Goal: Information Seeking & Learning: Learn about a topic

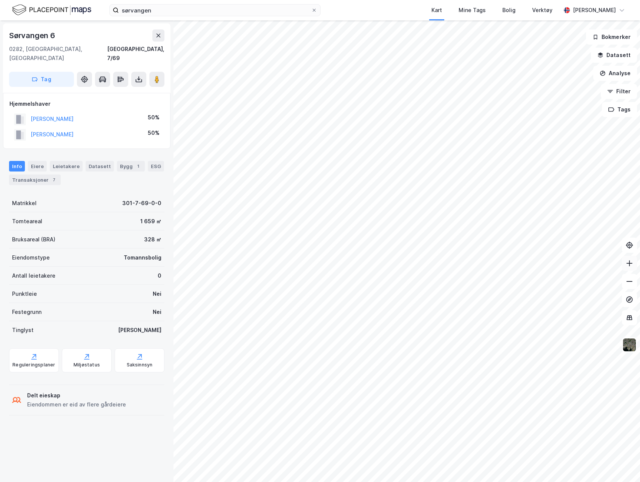
click at [631, 268] on button at bounding box center [629, 263] width 15 height 15
click at [162, 9] on input "sørvangen" at bounding box center [215, 10] width 192 height 11
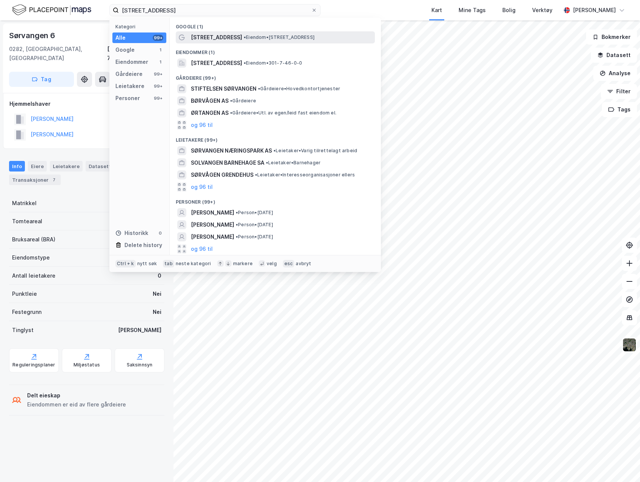
click at [252, 37] on span "• Eiendom • [STREET_ADDRESS]" at bounding box center [279, 37] width 71 height 6
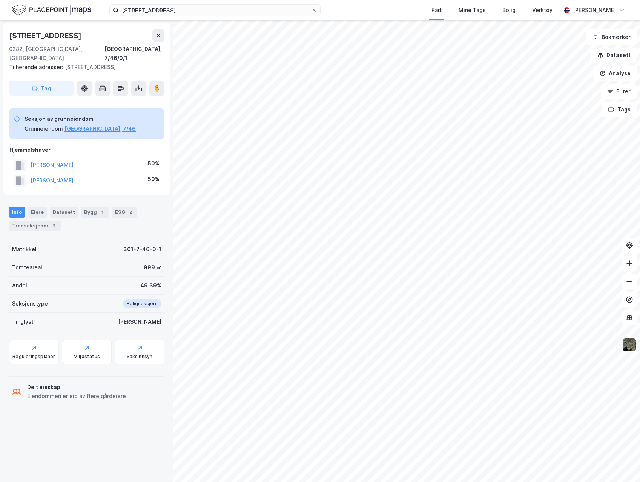
drag, startPoint x: 196, startPoint y: 17, endPoint x: 191, endPoint y: 16, distance: 5.0
click at [193, 16] on div "sørvangen 13a Kart Mine Tags Bolig Verktøy [PERSON_NAME]" at bounding box center [320, 10] width 640 height 20
drag, startPoint x: 183, startPoint y: 16, endPoint x: 176, endPoint y: 15, distance: 7.3
click at [178, 15] on div "sørvangen 13a Kart Mine Tags Bolig Verktøy [PERSON_NAME]" at bounding box center [320, 10] width 640 height 20
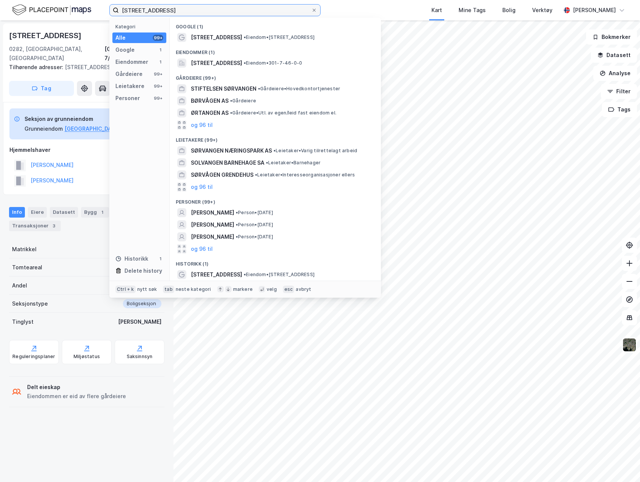
drag, startPoint x: 176, startPoint y: 15, endPoint x: -25, endPoint y: 5, distance: 201.0
click at [0, 5] on html "sørvangen 13a Kategori Alle 99+ Google 1 Eiendommer 1 Gårdeiere 99+ Leietakere …" at bounding box center [320, 241] width 640 height 482
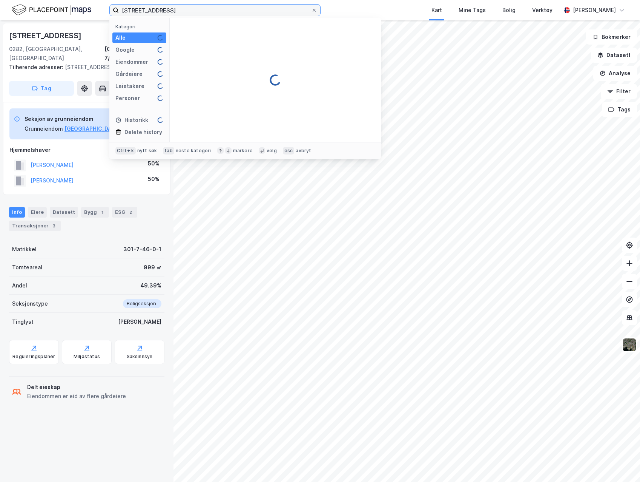
type input "[STREET_ADDRESS]"
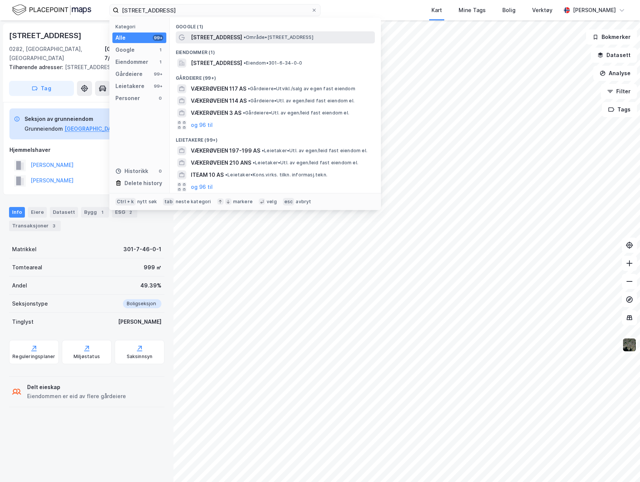
click at [308, 37] on span "• Område • [STREET_ADDRESS]" at bounding box center [279, 37] width 70 height 6
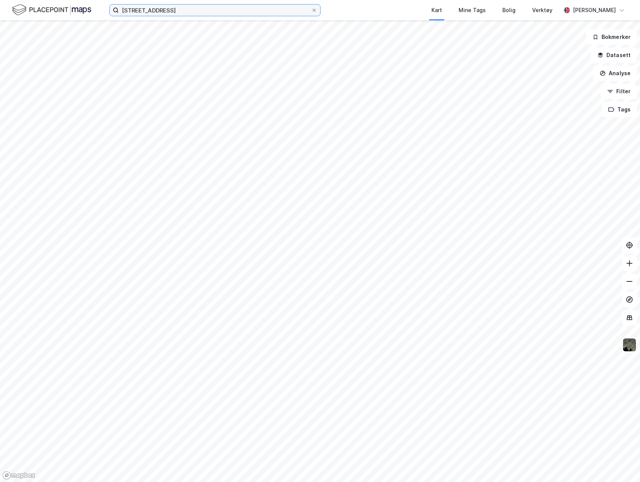
click at [171, 15] on input "[STREET_ADDRESS]" at bounding box center [215, 10] width 192 height 11
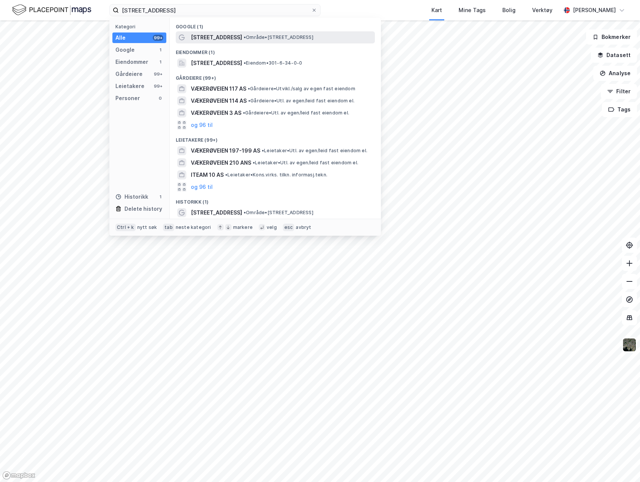
click at [193, 33] on span "[STREET_ADDRESS]" at bounding box center [216, 37] width 51 height 9
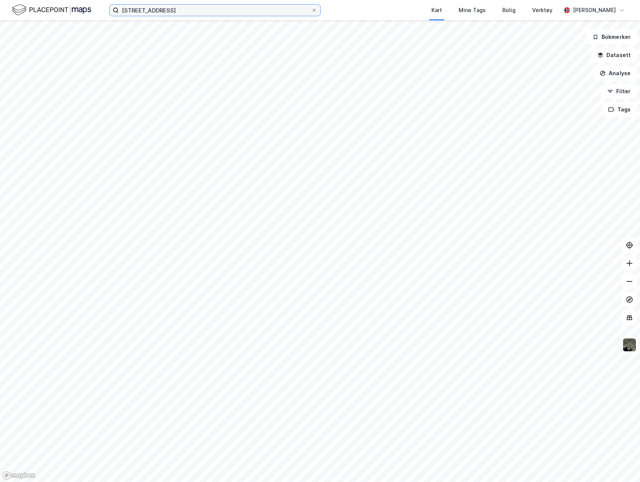
click at [189, 12] on input "[STREET_ADDRESS]" at bounding box center [215, 10] width 192 height 11
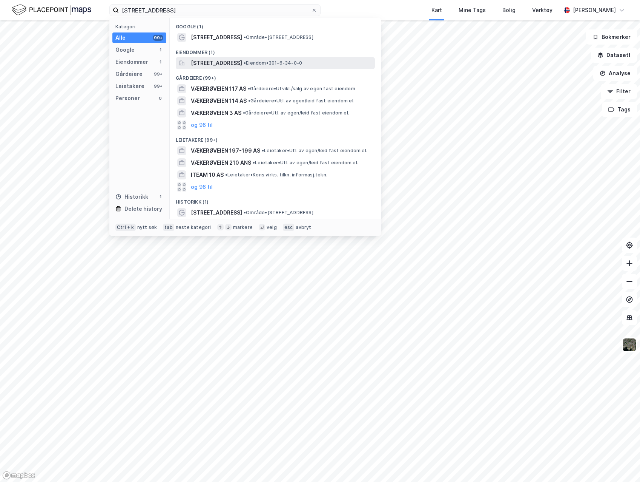
click at [224, 64] on span "[STREET_ADDRESS]" at bounding box center [216, 63] width 51 height 9
